Goal: Find specific page/section: Find specific page/section

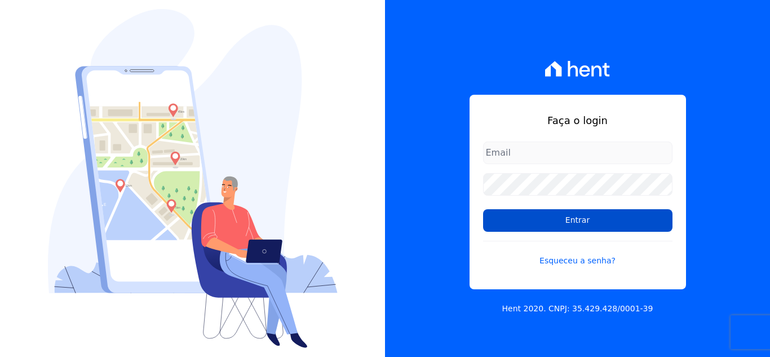
type input "[EMAIL_ADDRESS][DOMAIN_NAME]"
click at [555, 218] on input "Entrar" at bounding box center [577, 220] width 189 height 23
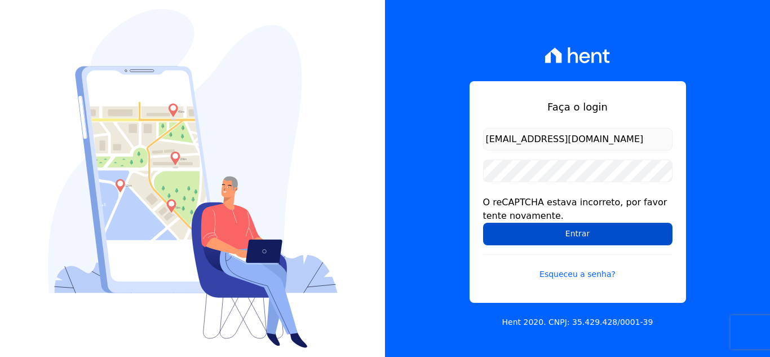
click at [555, 230] on input "Entrar" at bounding box center [577, 234] width 189 height 23
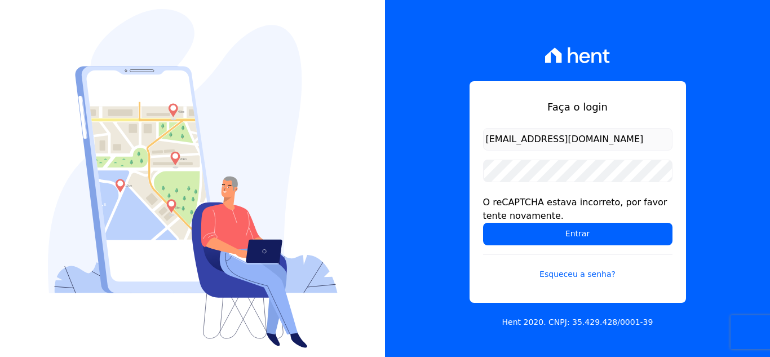
click at [552, 235] on input "Entrar" at bounding box center [577, 234] width 189 height 23
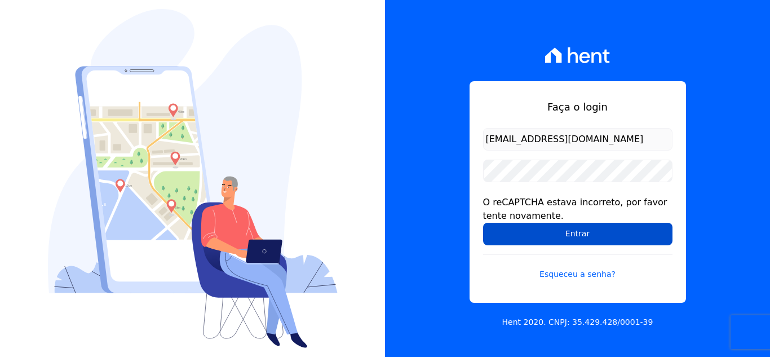
click at [537, 230] on input "Entrar" at bounding box center [577, 234] width 189 height 23
click at [562, 232] on input "Entrar" at bounding box center [577, 234] width 189 height 23
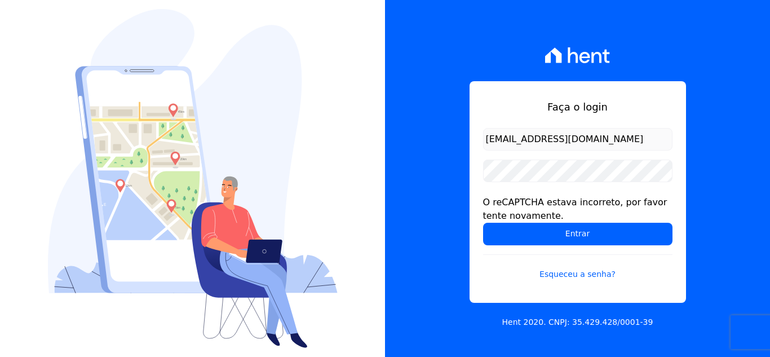
click at [572, 238] on input "Entrar" at bounding box center [577, 234] width 189 height 23
click at [606, 239] on input "Entrar" at bounding box center [577, 234] width 189 height 23
click at [628, 238] on input "Entrar" at bounding box center [577, 234] width 189 height 23
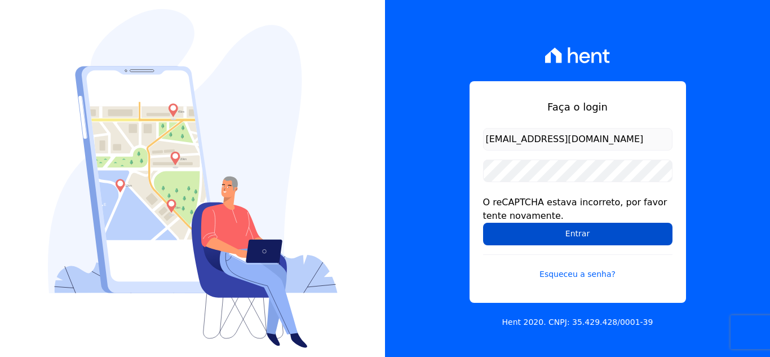
click at [584, 239] on input "Entrar" at bounding box center [577, 234] width 189 height 23
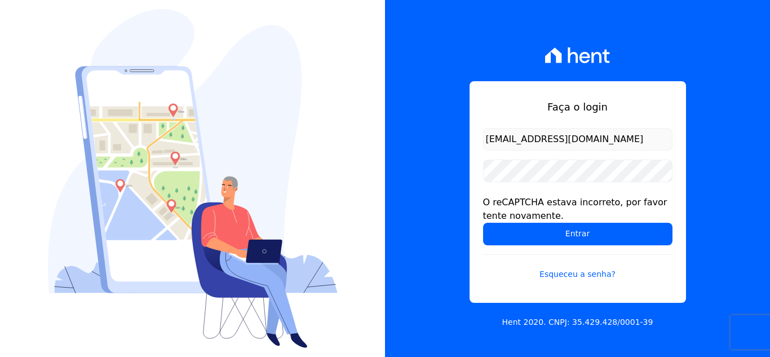
click at [582, 238] on input "Entrar" at bounding box center [577, 234] width 189 height 23
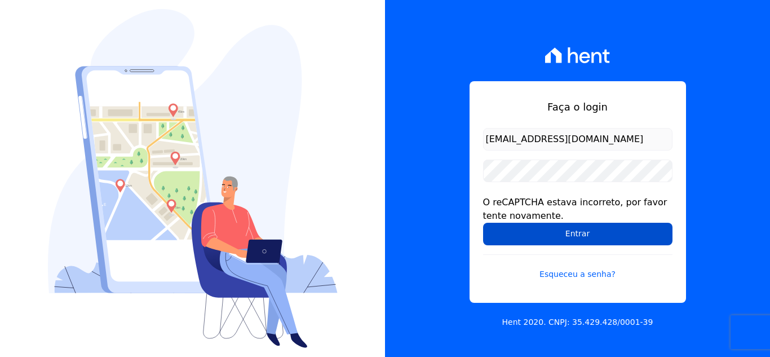
drag, startPoint x: 0, startPoint y: 0, endPoint x: 582, endPoint y: 238, distance: 628.8
click at [582, 238] on input "Entrar" at bounding box center [577, 234] width 189 height 23
click at [646, 232] on input "Entrar" at bounding box center [577, 234] width 189 height 23
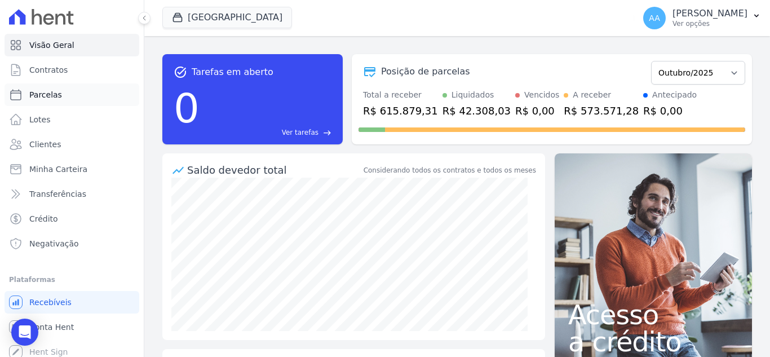
click at [78, 89] on link "Parcelas" at bounding box center [72, 94] width 135 height 23
select select
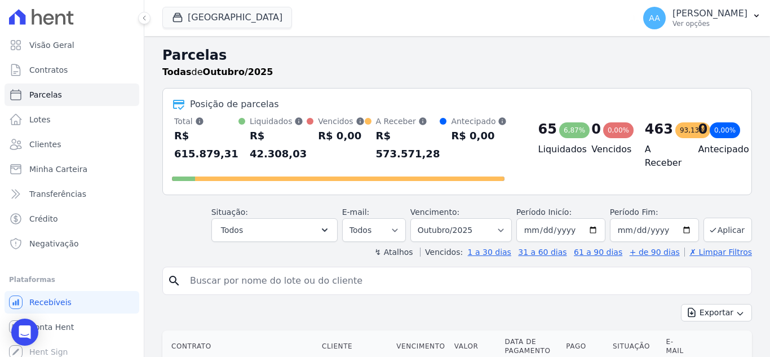
click at [249, 271] on input "search" at bounding box center [465, 281] width 564 height 23
paste input "[PERSON_NAME] do [PERSON_NAME]"
type input "[PERSON_NAME] do [PERSON_NAME]"
select select
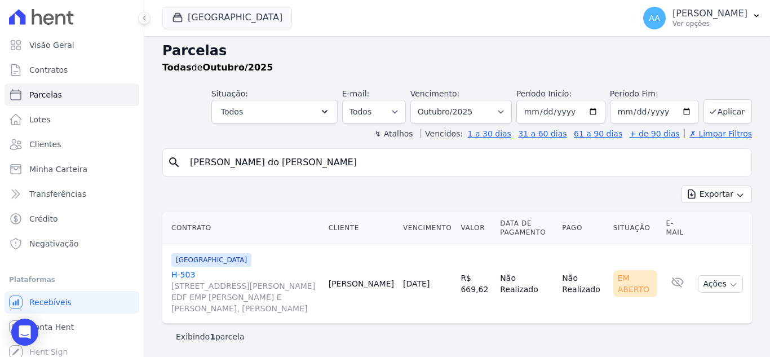
scroll to position [6, 0]
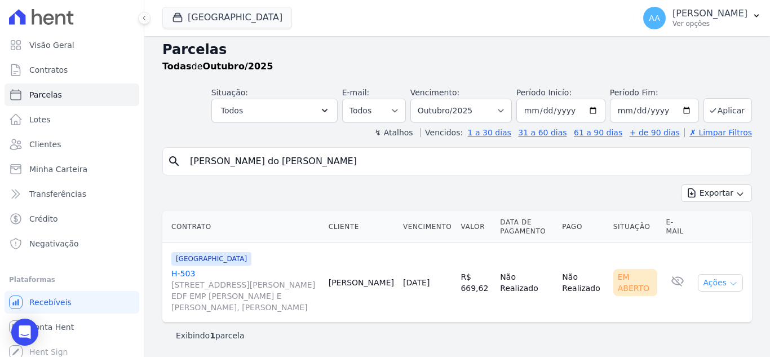
click at [729, 285] on icon "button" at bounding box center [733, 283] width 9 height 9
click at [692, 307] on link "Ver boleto" at bounding box center [716, 308] width 108 height 21
